Goal: Transaction & Acquisition: Purchase product/service

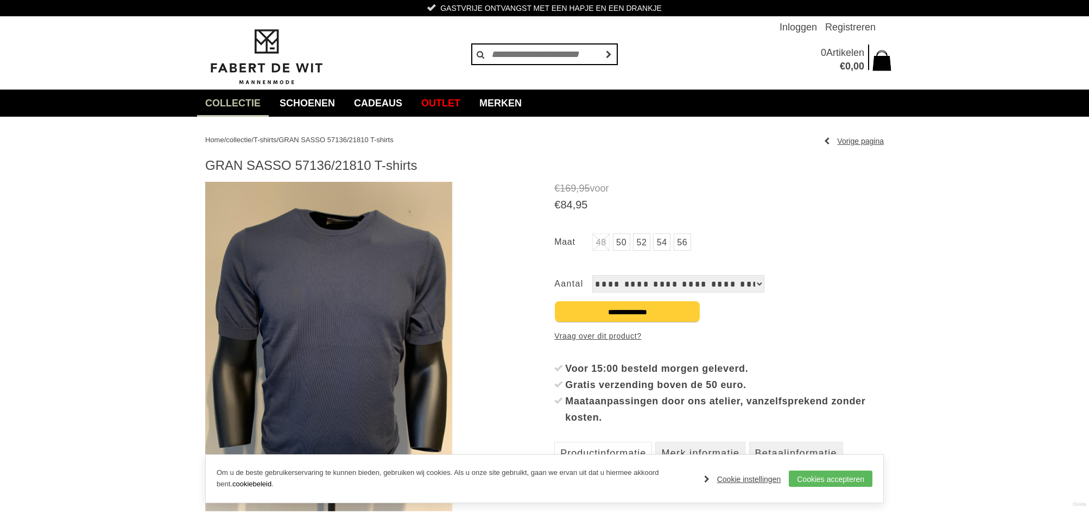
click at [381, 236] on img at bounding box center [328, 346] width 247 height 329
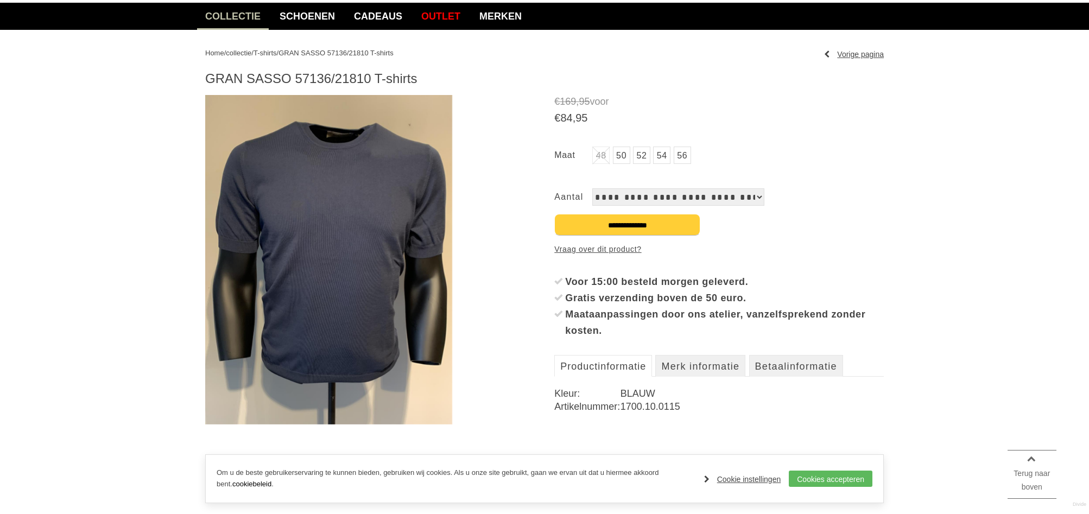
scroll to position [87, 0]
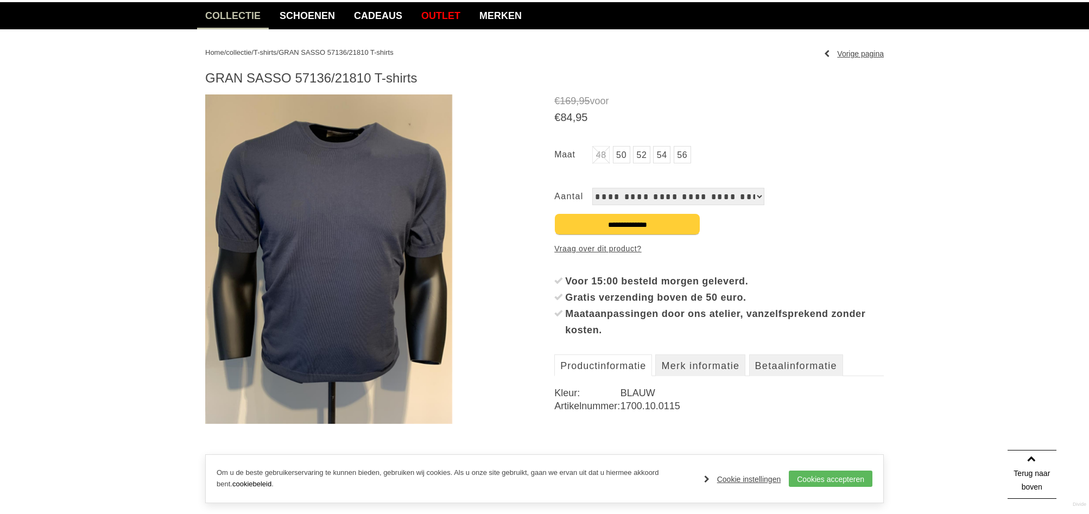
click at [277, 52] on span "T-shirts" at bounding box center [264, 52] width 23 height 8
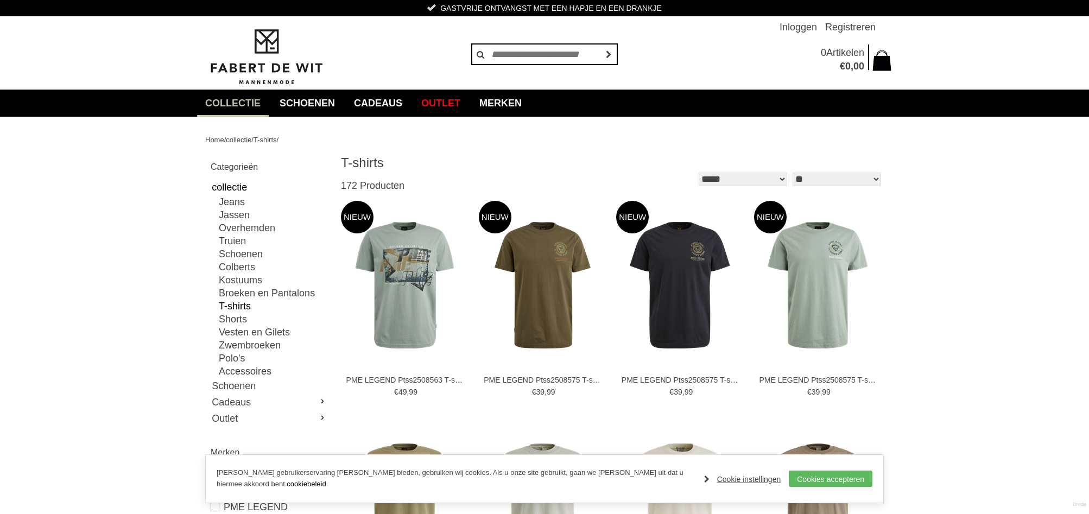
scroll to position [320, 0]
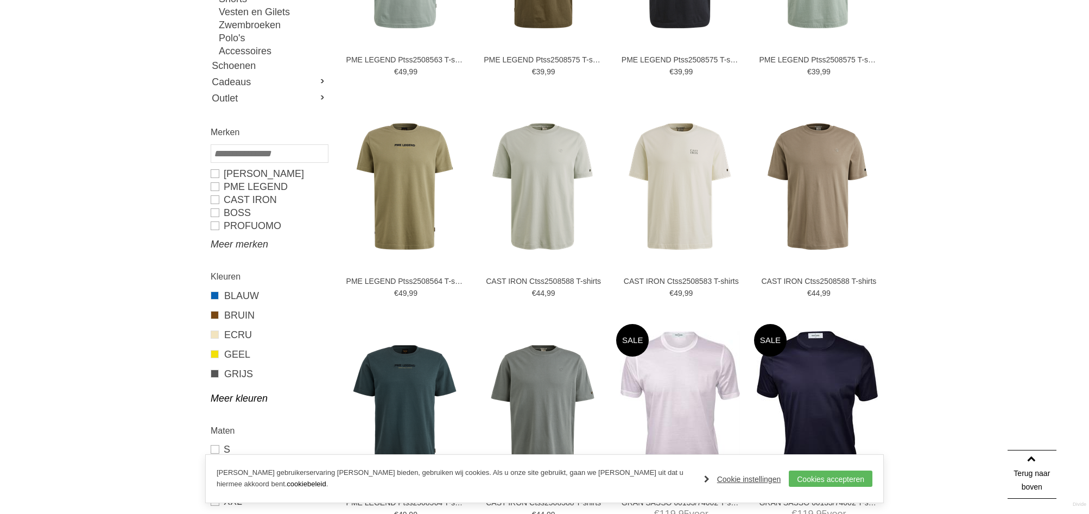
click at [243, 245] on link "Meer merken" at bounding box center [269, 244] width 117 height 13
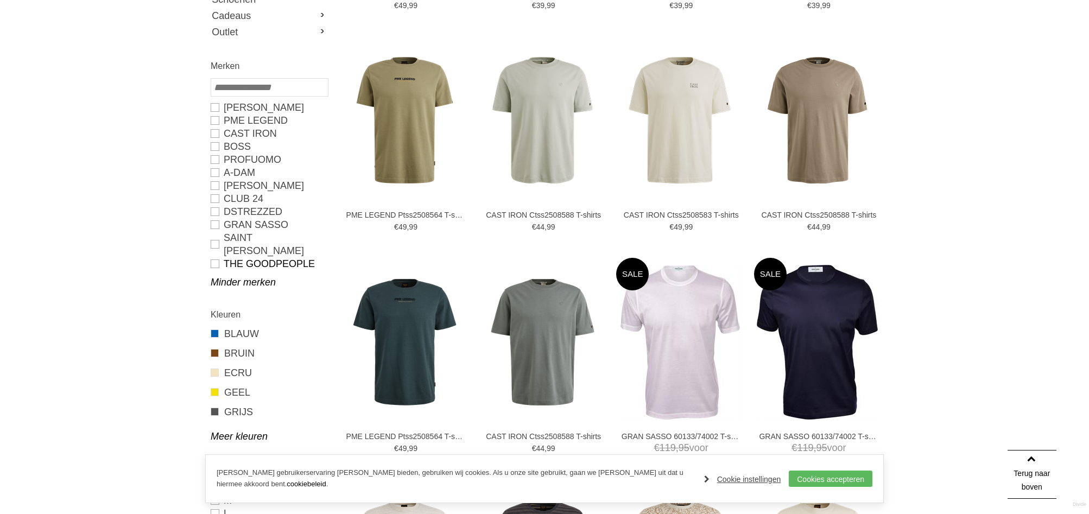
scroll to position [388, 0]
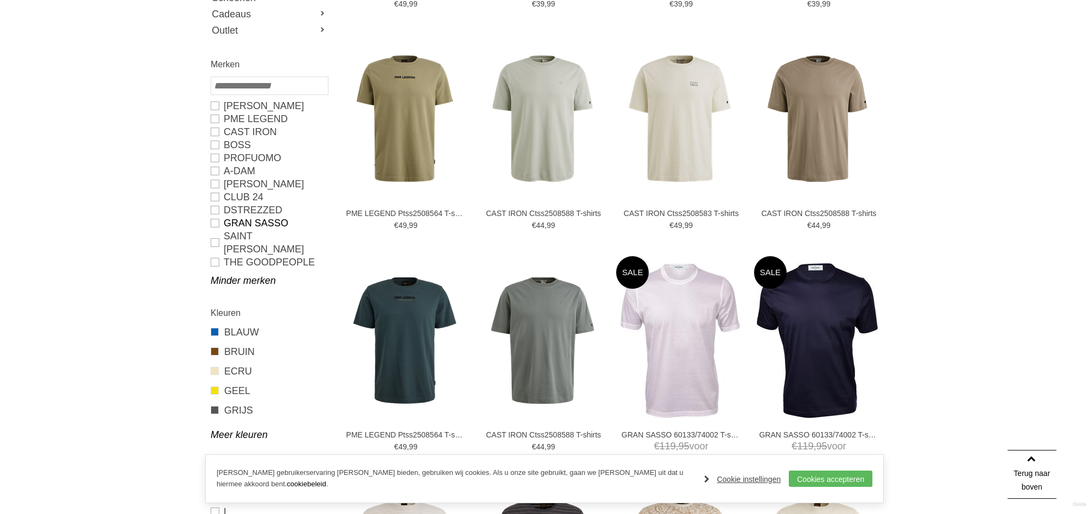
click at [258, 226] on link "GRAN SASSO" at bounding box center [269, 223] width 117 height 13
type input "**"
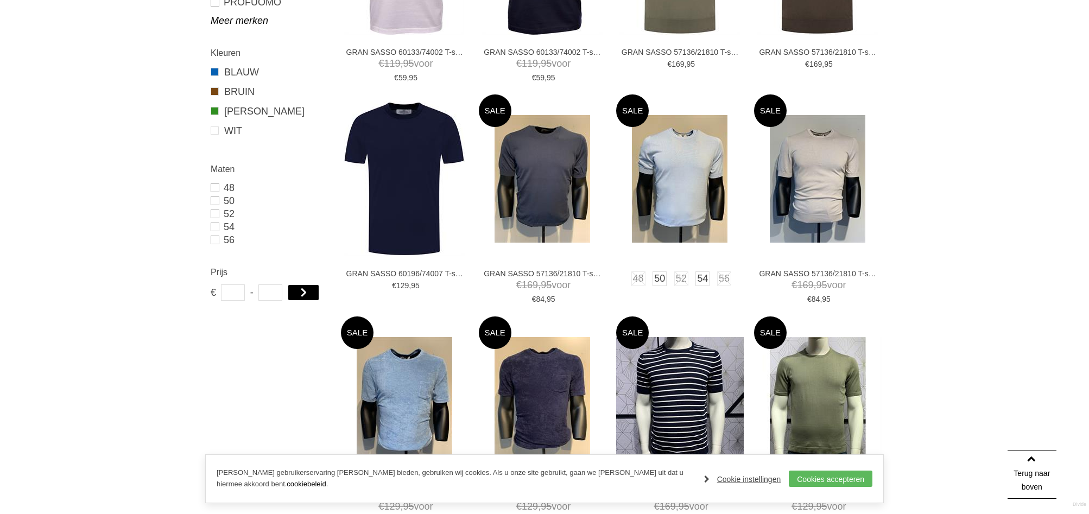
scroll to position [395, 0]
click at [506, 187] on img at bounding box center [542, 179] width 96 height 128
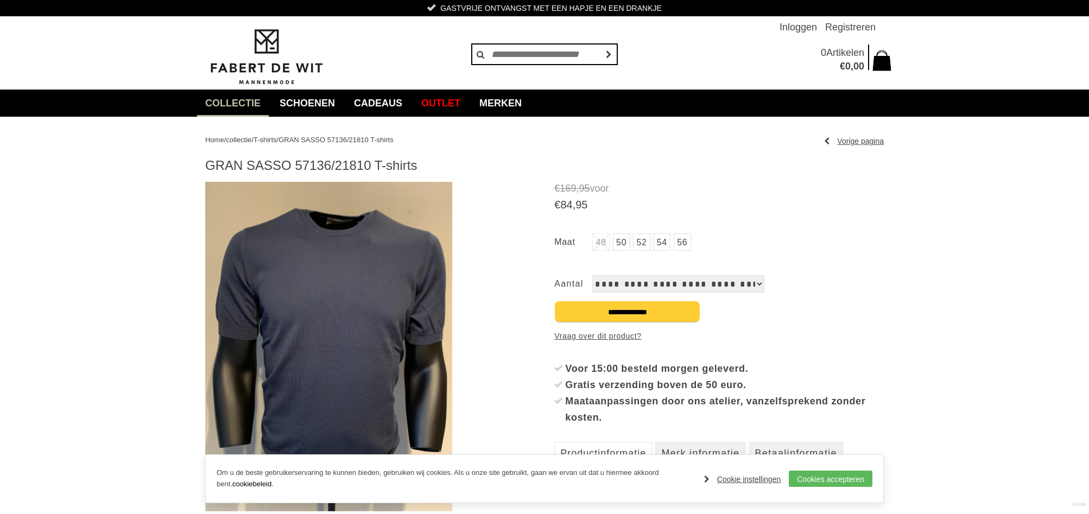
click at [623, 233] on link "50" at bounding box center [621, 241] width 17 height 17
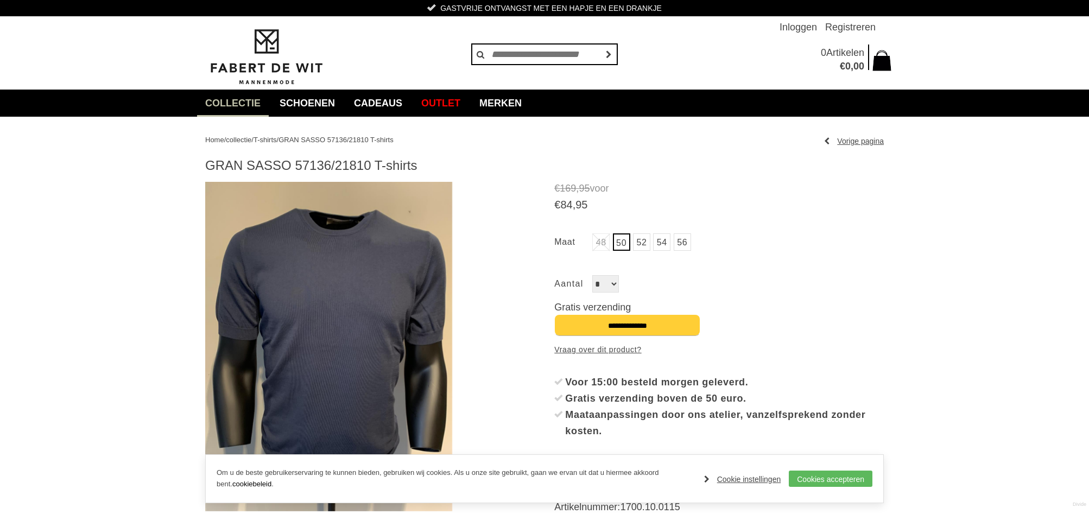
click at [612, 290] on select "* *" at bounding box center [605, 283] width 27 height 17
click at [394, 251] on img at bounding box center [328, 346] width 247 height 329
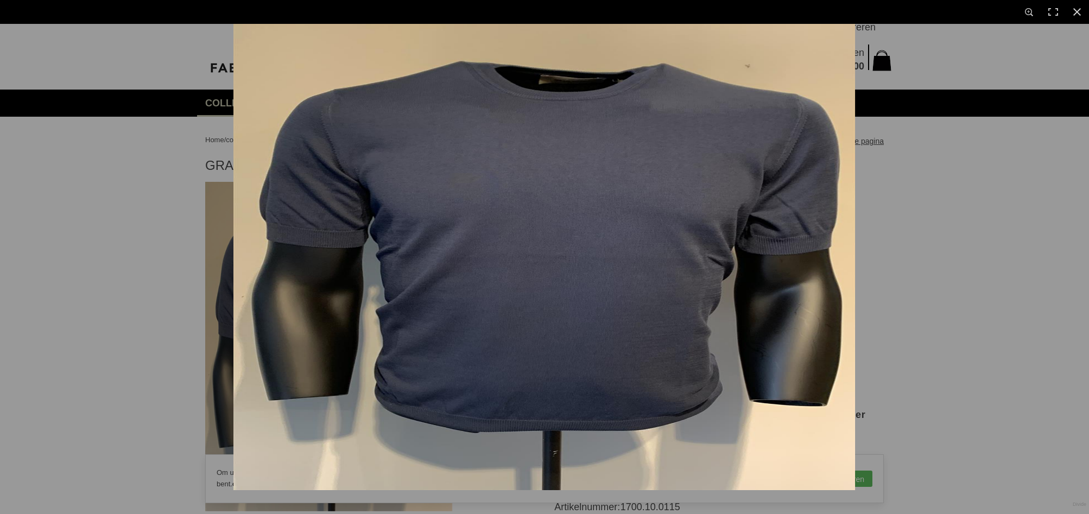
click at [106, 224] on div at bounding box center [544, 257] width 1089 height 514
